Goal: Information Seeking & Learning: Learn about a topic

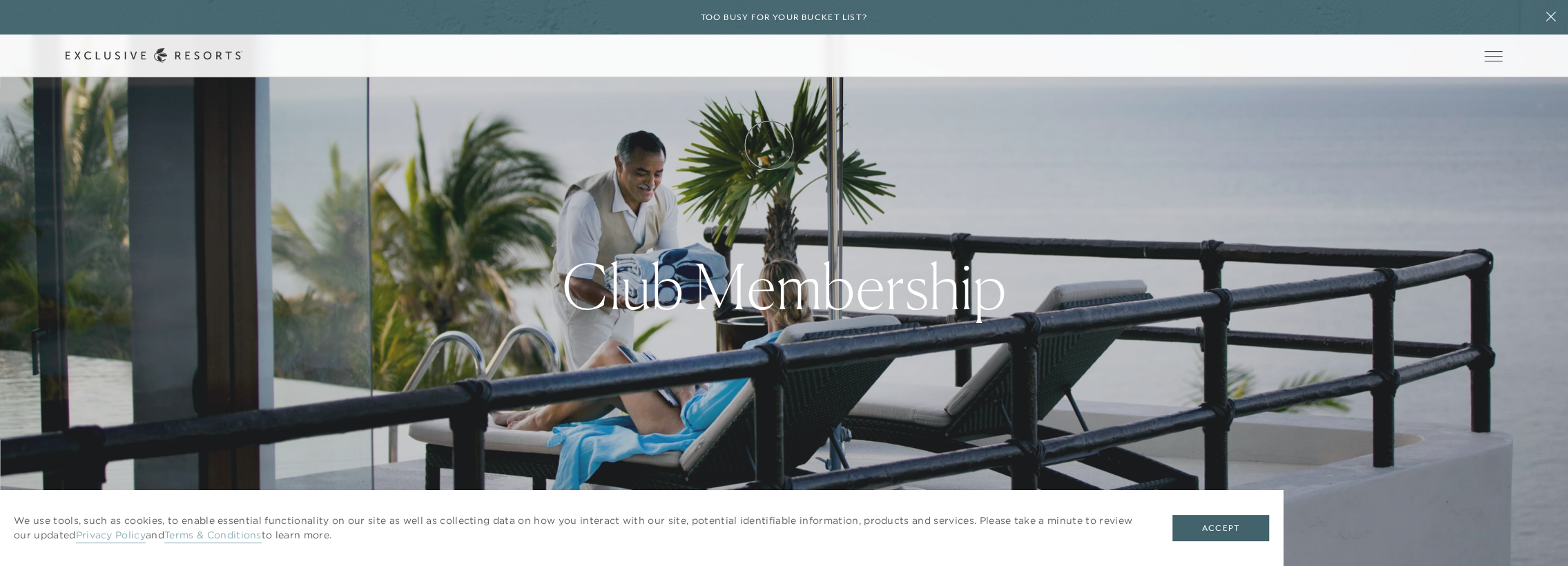
click at [0, 0] on link "How it works" at bounding box center [0, 0] width 0 height 0
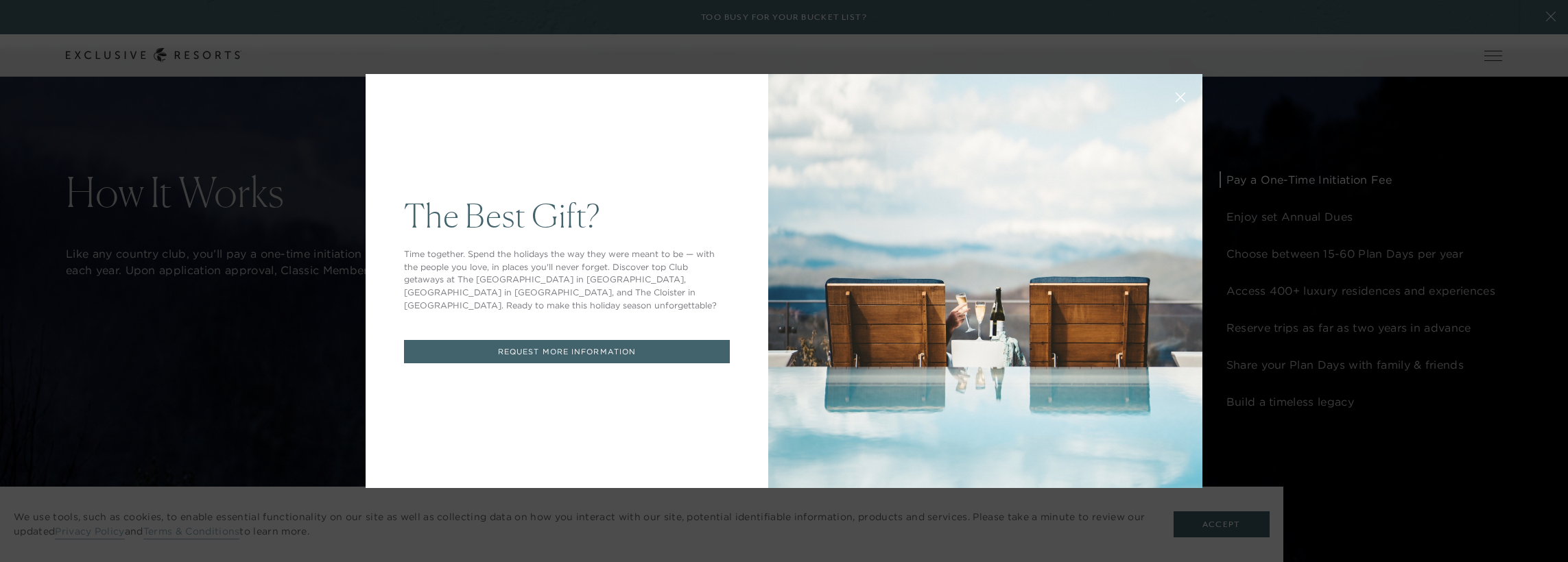
click at [274, 391] on div "The Best Gift? Time together. Spend the holidays the way they were meant to be …" at bounding box center [784, 281] width 1568 height 562
click at [1175, 96] on icon at bounding box center [1180, 97] width 10 height 10
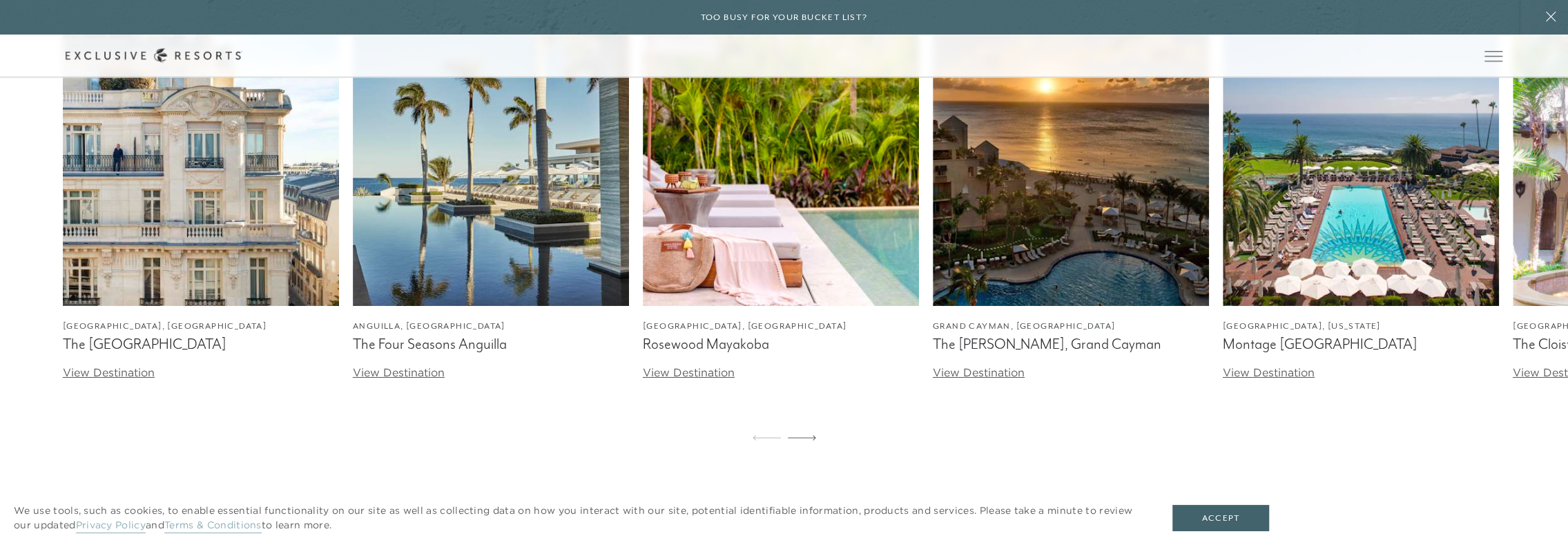
scroll to position [4146, 0]
click at [808, 440] on icon at bounding box center [802, 437] width 29 height 5
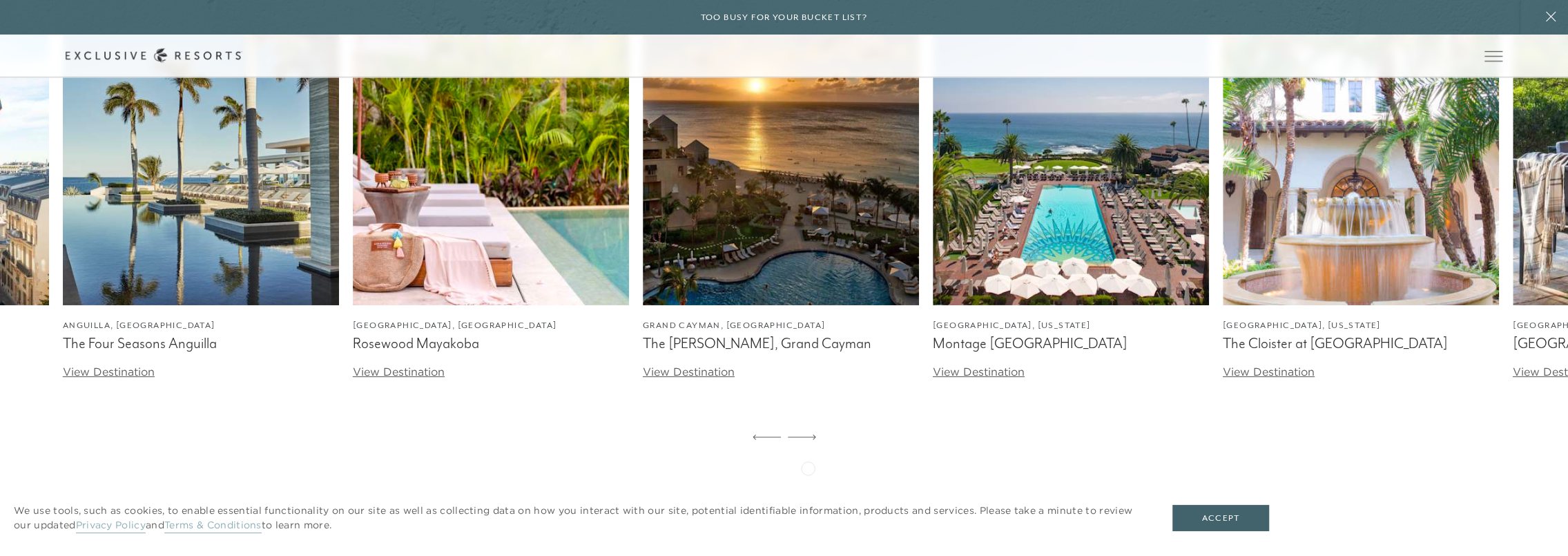
click at [808, 440] on icon at bounding box center [802, 437] width 29 height 5
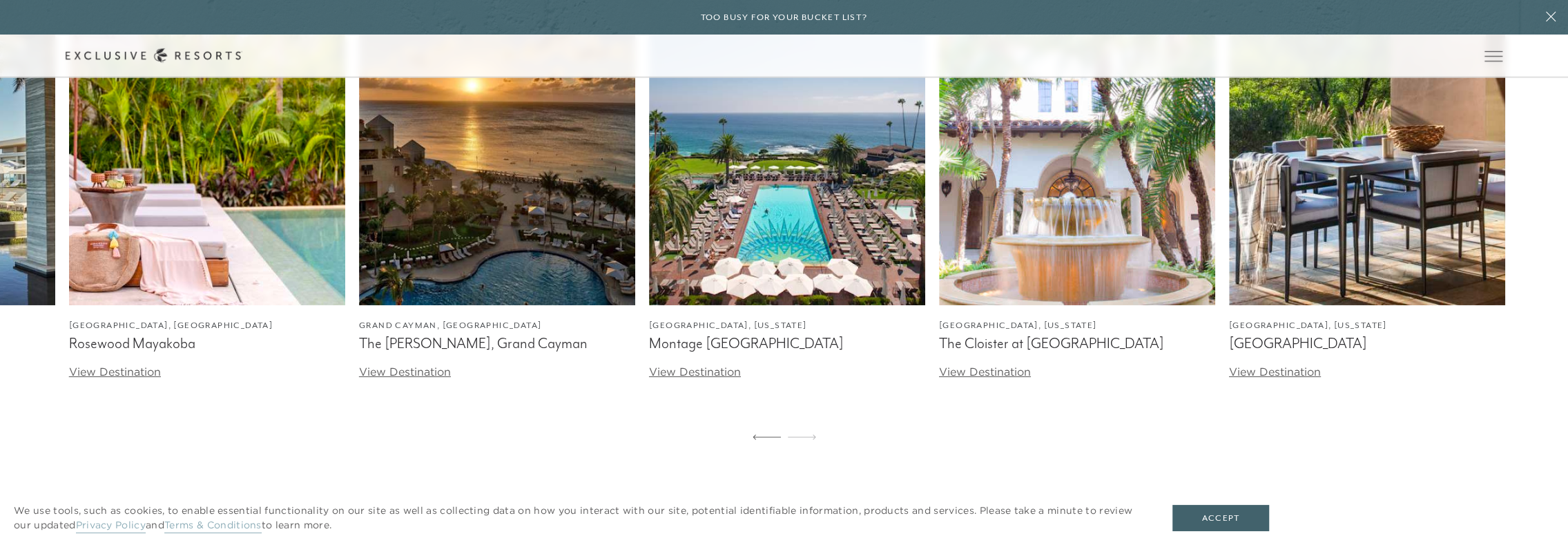
click at [808, 440] on icon at bounding box center [802, 437] width 29 height 5
click at [755, 440] on icon at bounding box center [767, 438] width 29 height 6
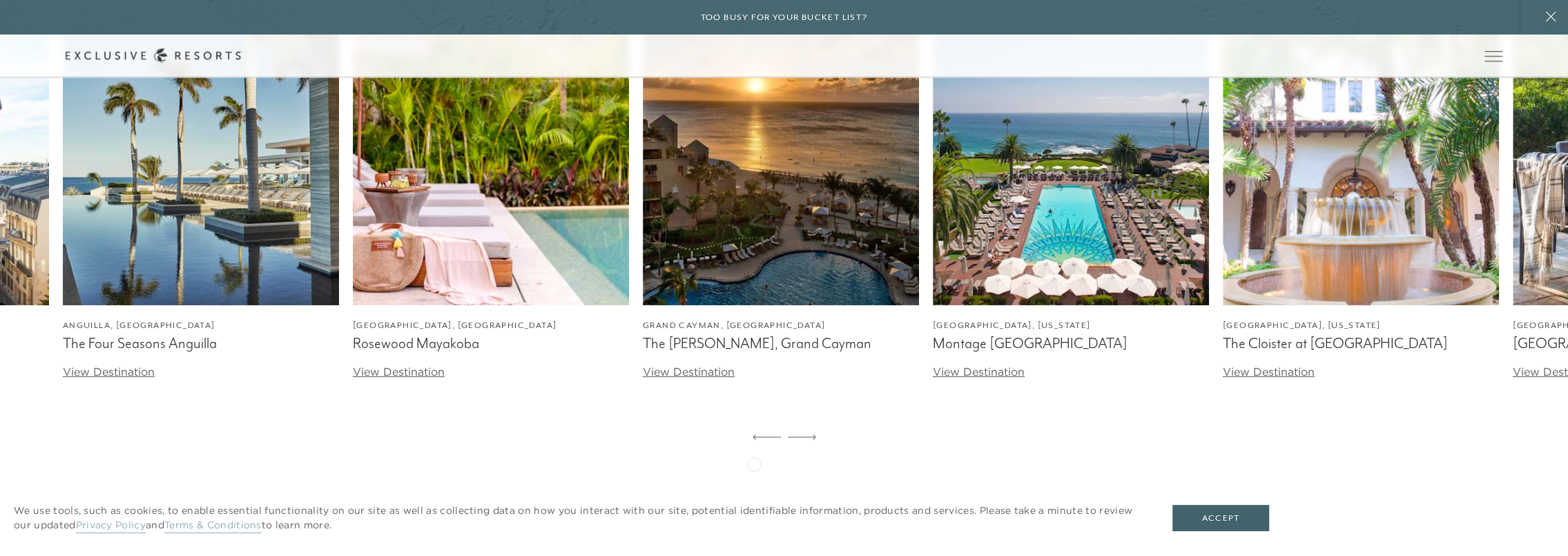
click at [754, 454] on div at bounding box center [767, 438] width 29 height 34
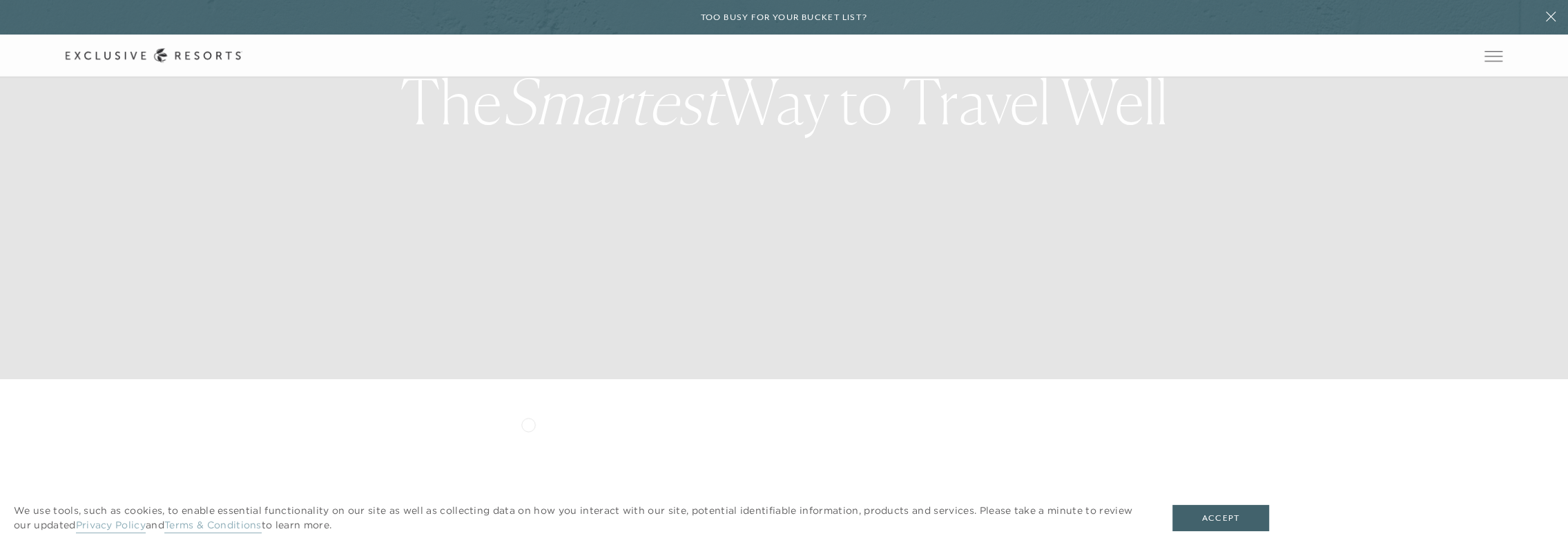
scroll to position [0, 0]
